Goal: Communication & Community: Answer question/provide support

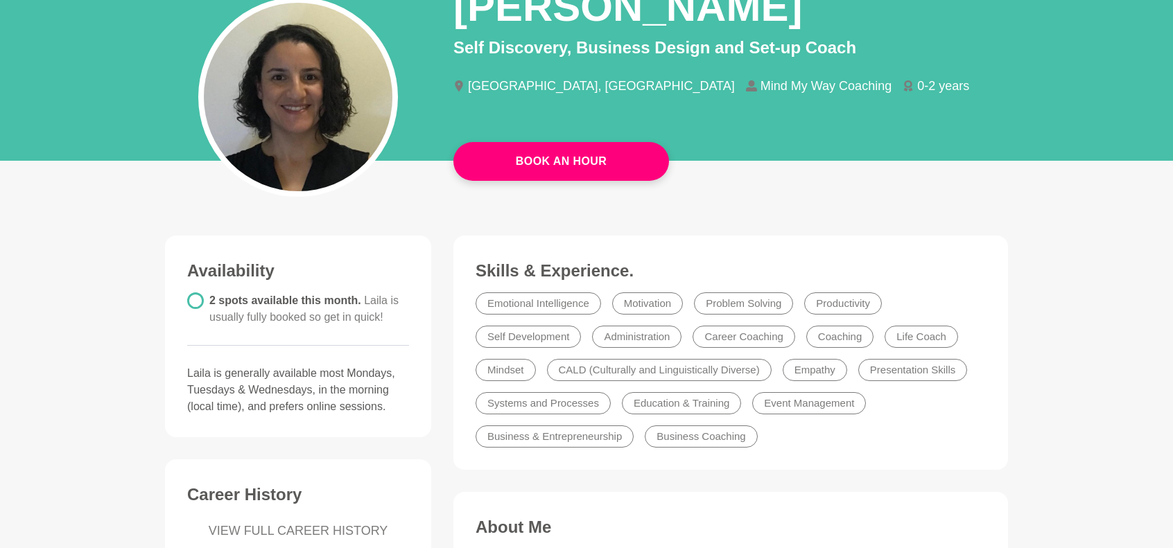
scroll to position [554, 0]
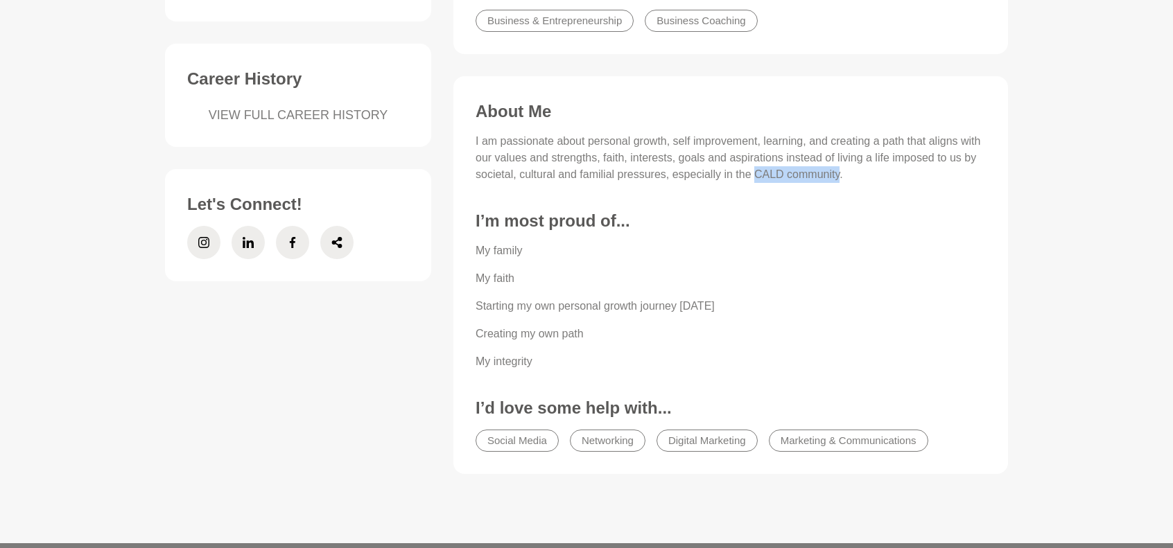
drag, startPoint x: 755, startPoint y: 170, endPoint x: 839, endPoint y: 177, distance: 84.8
click at [839, 177] on p "I am passionate about personal growth, self improvement, learning, and creating…" at bounding box center [730, 158] width 510 height 50
copy p "CALD community"
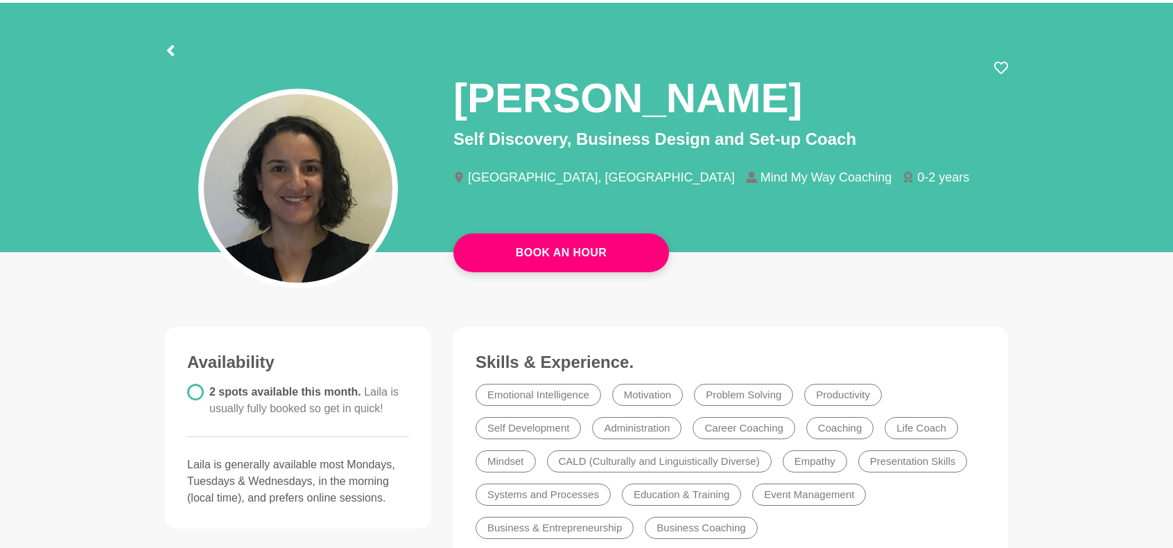
scroll to position [69, 0]
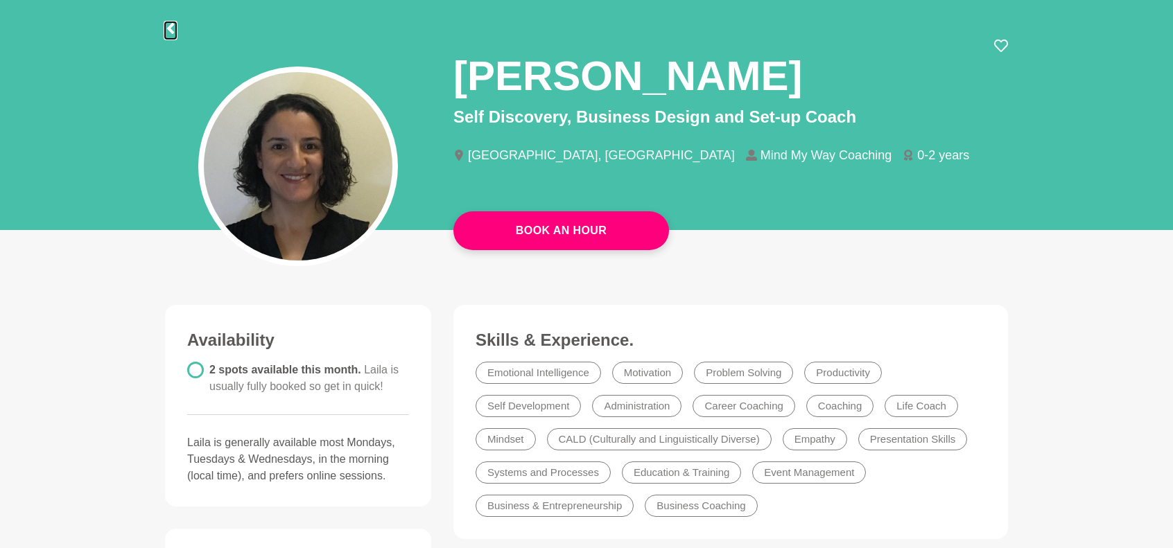
click at [175, 26] on icon at bounding box center [170, 28] width 11 height 11
click at [174, 29] on icon at bounding box center [170, 28] width 11 height 11
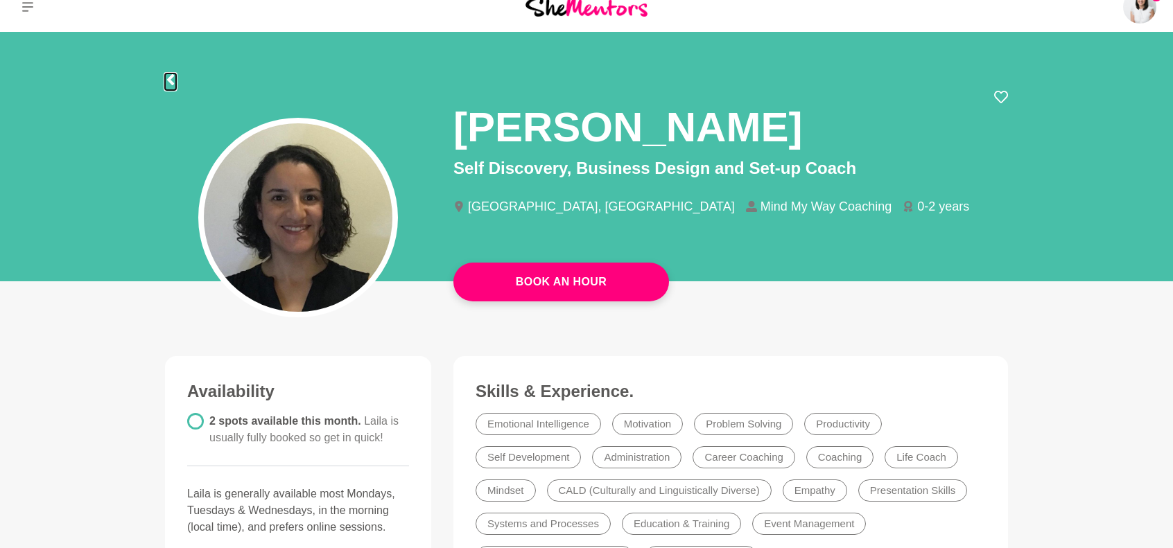
scroll to position [0, 0]
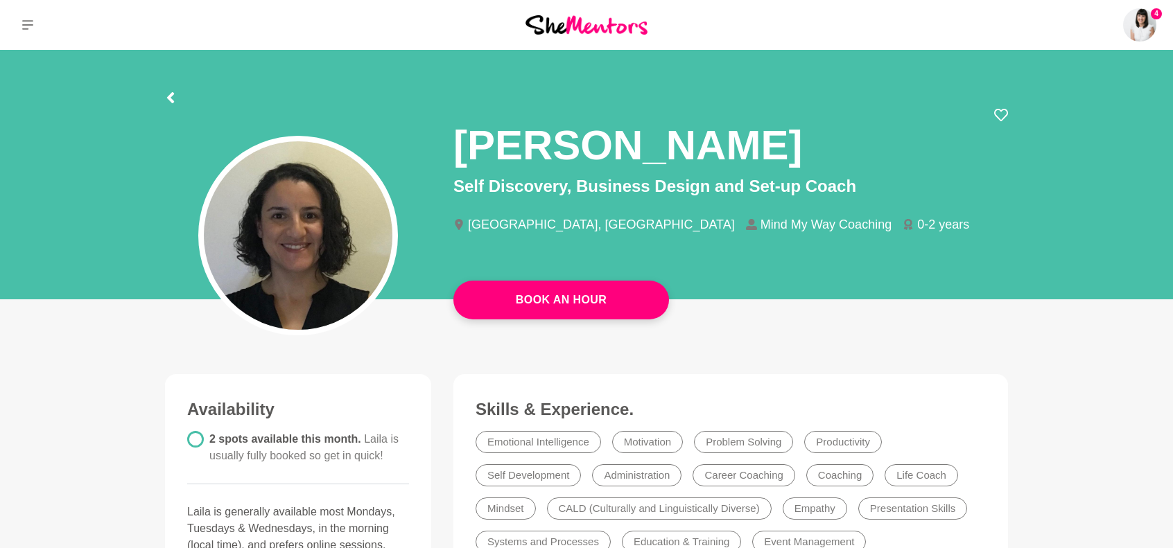
click at [566, 22] on img at bounding box center [586, 24] width 122 height 19
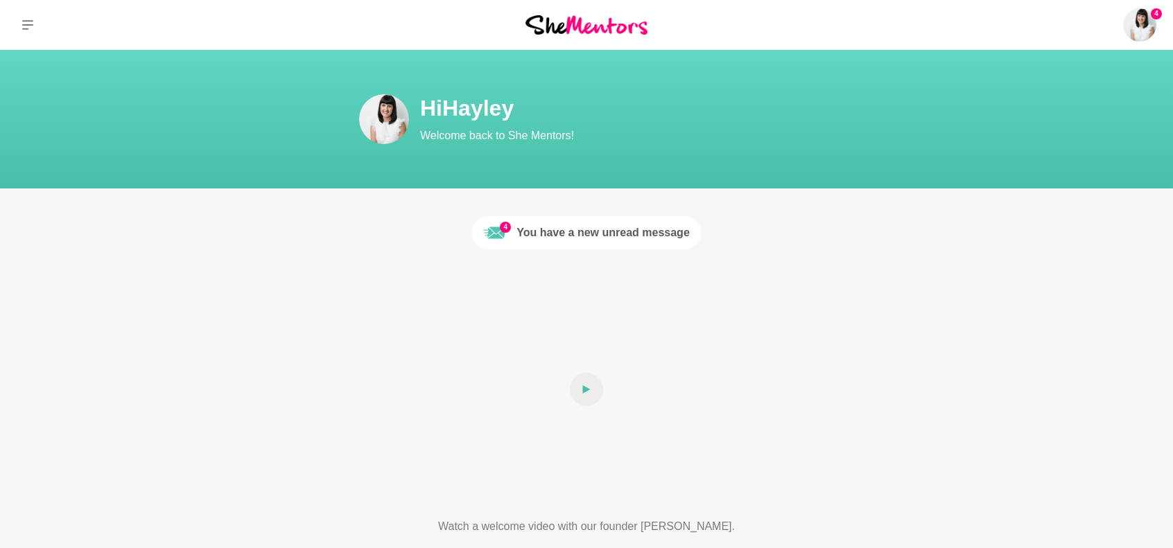
click at [632, 227] on div "You have a new unread message" at bounding box center [602, 233] width 173 height 17
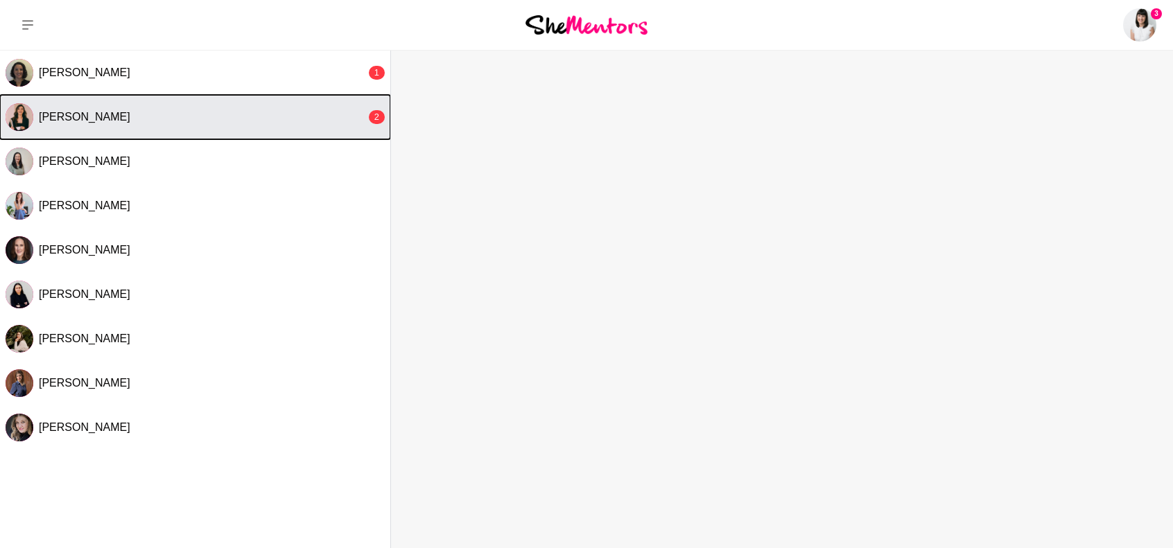
click at [326, 113] on div "[PERSON_NAME]" at bounding box center [202, 117] width 327 height 14
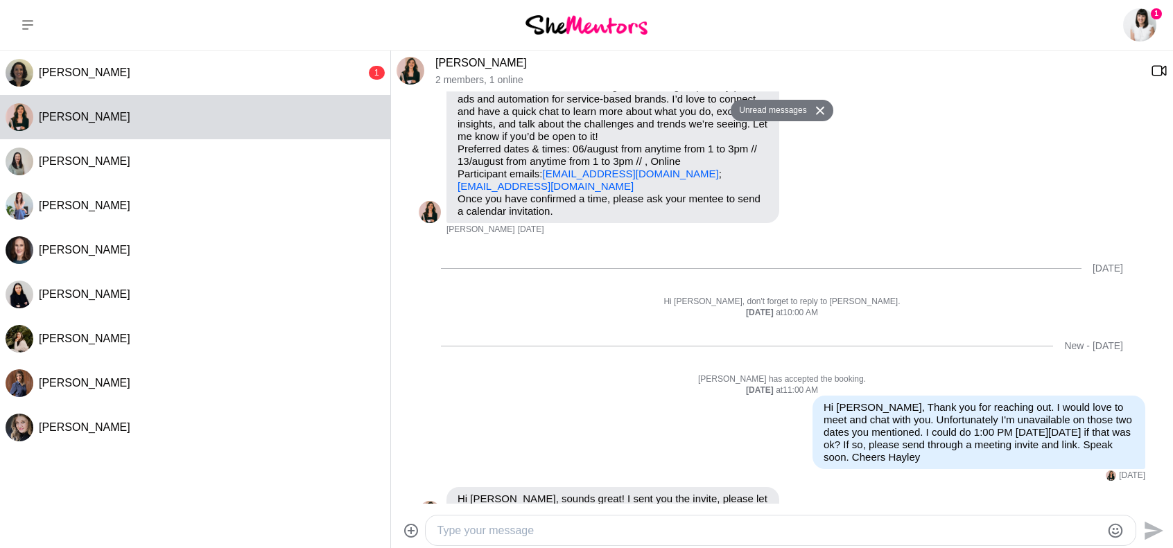
scroll to position [196, 0]
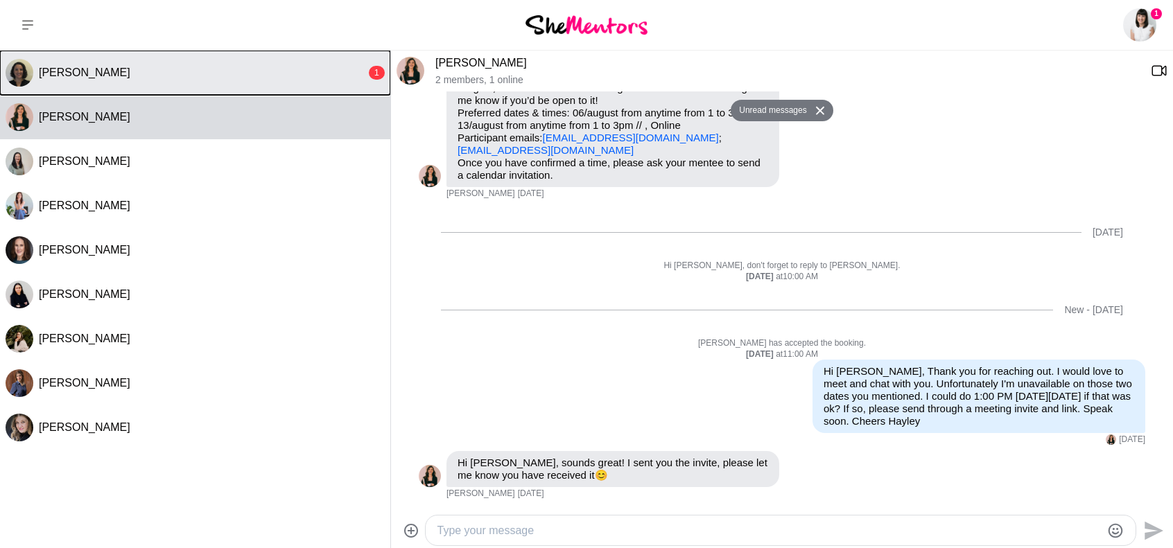
click at [358, 75] on div "[PERSON_NAME]" at bounding box center [202, 73] width 327 height 14
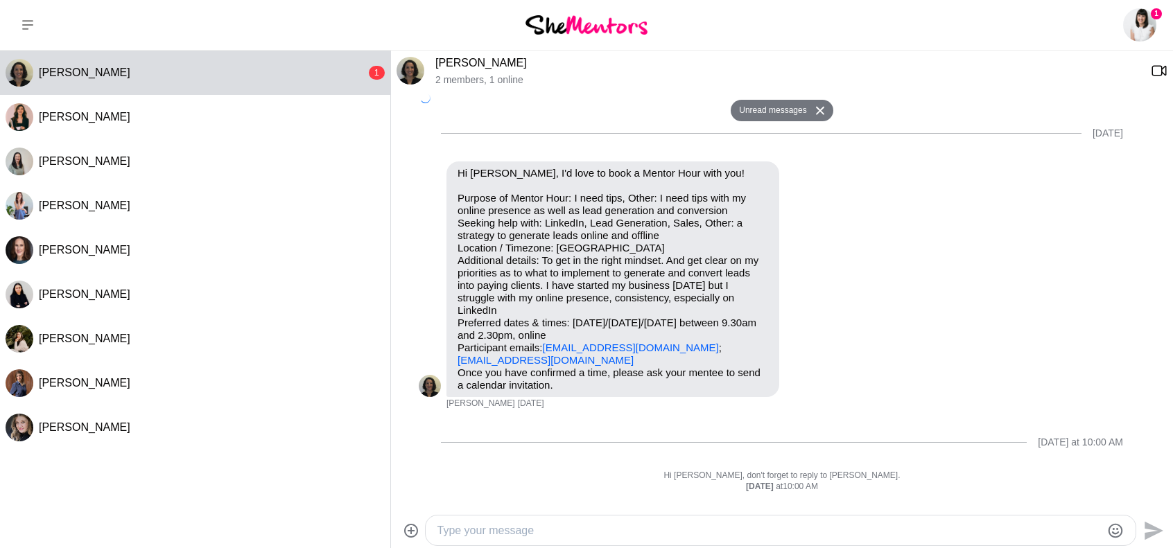
scroll to position [130, 0]
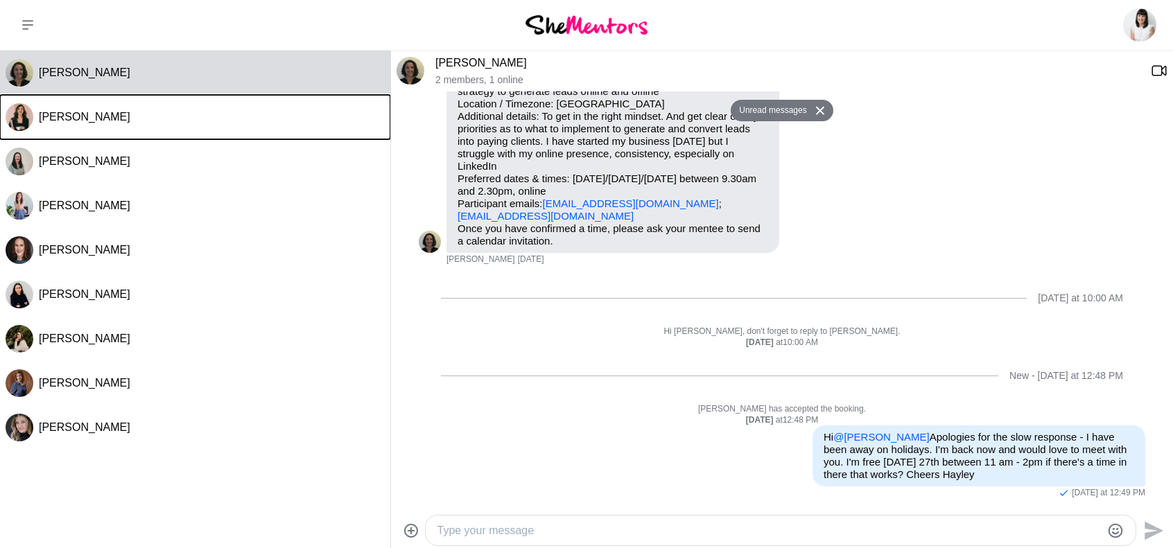
click at [360, 101] on button "[PERSON_NAME]" at bounding box center [195, 117] width 390 height 44
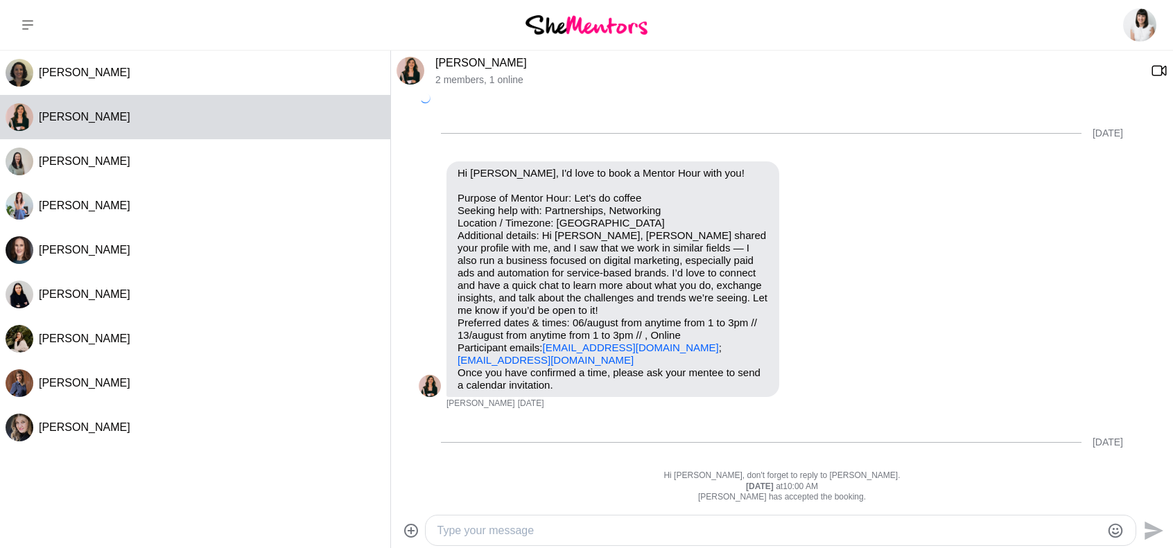
scroll to position [141, 0]
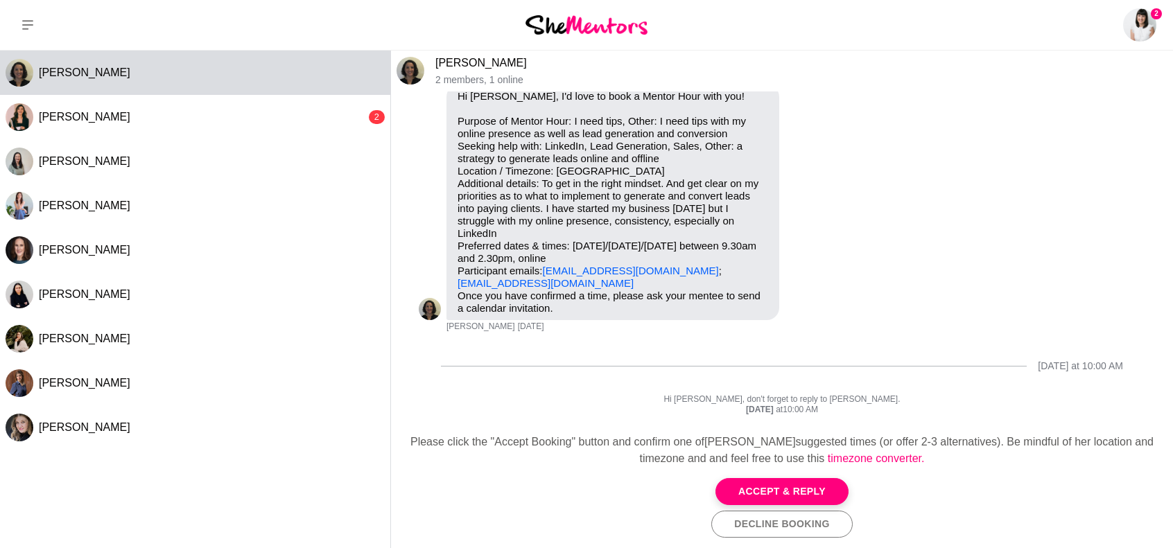
scroll to position [69, 0]
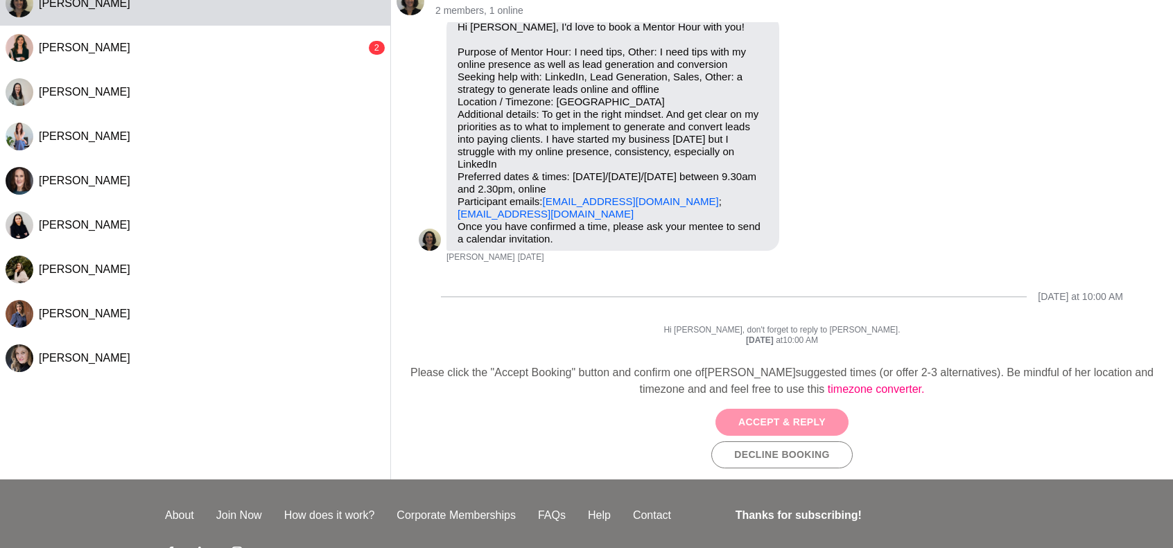
click at [787, 423] on button "Accept & Reply" at bounding box center [781, 422] width 133 height 27
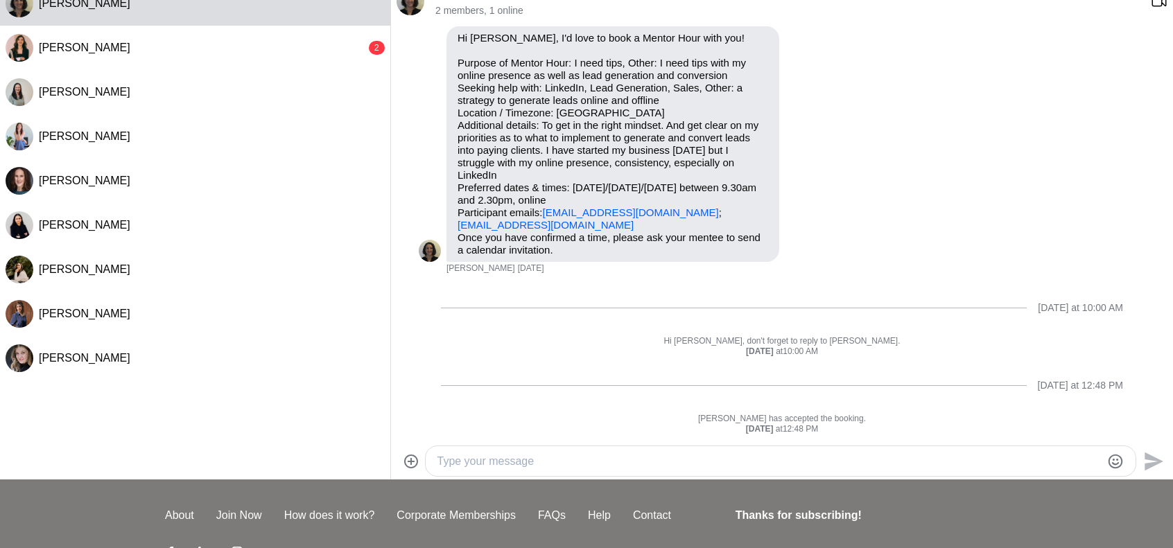
scroll to position [85, 0]
click at [507, 460] on textarea "Type your message" at bounding box center [768, 461] width 663 height 17
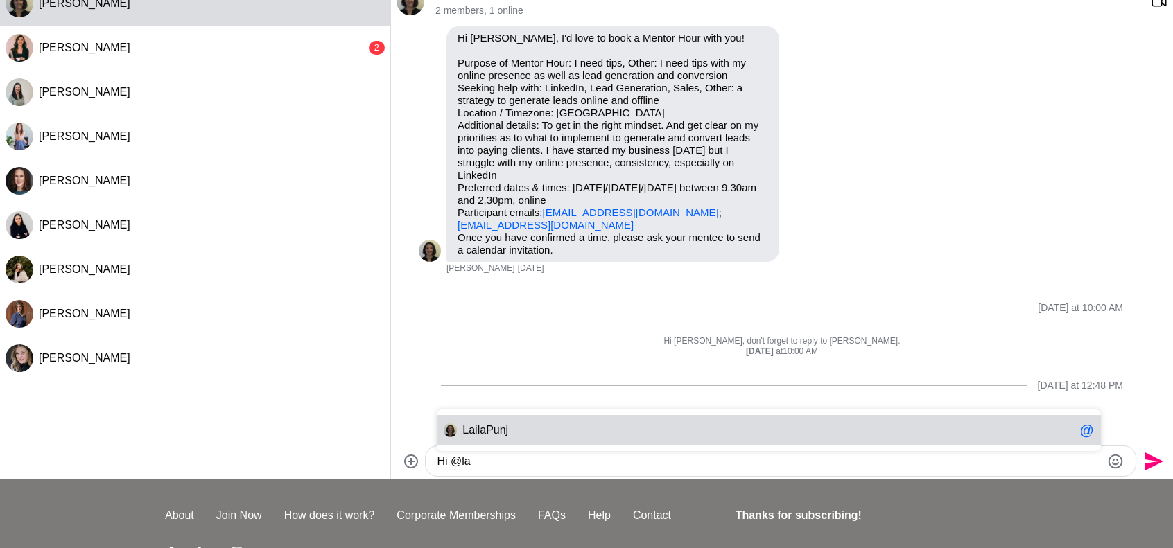
click at [505, 433] on span "Punj" at bounding box center [497, 430] width 22 height 12
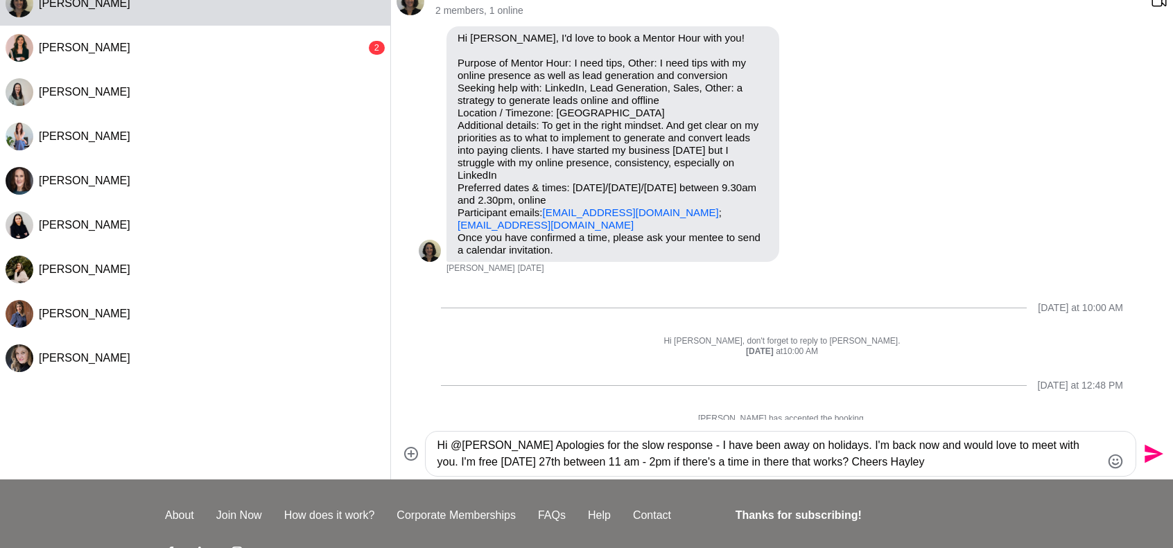
type textarea "Hi @[PERSON_NAME] Apologies for the slow response - I have been away on holiday…"
click at [1149, 457] on icon "Send" at bounding box center [1153, 454] width 19 height 19
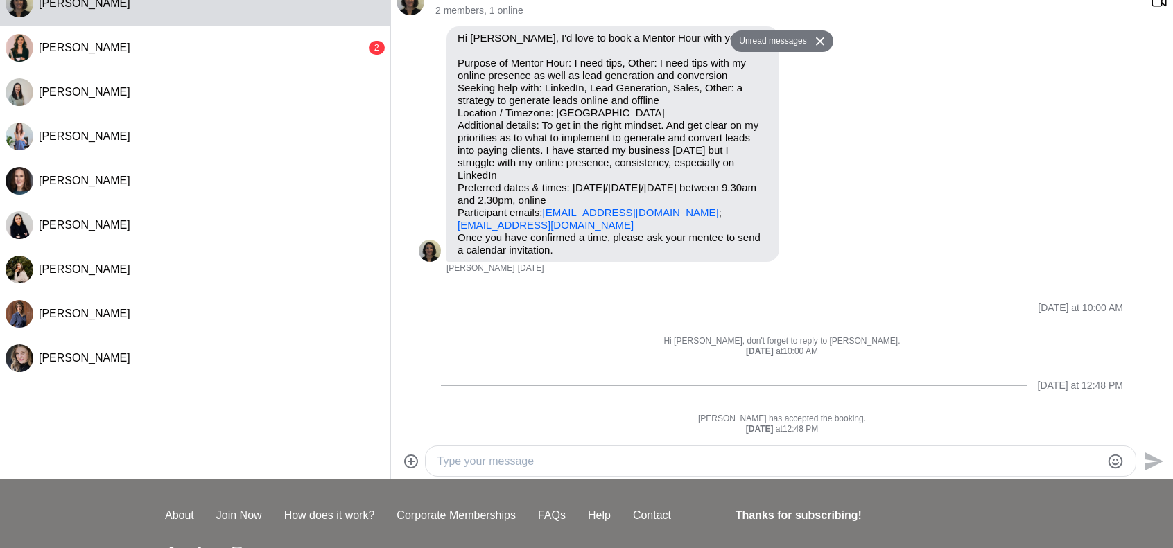
scroll to position [164, 0]
